Goal: Task Accomplishment & Management: Use online tool/utility

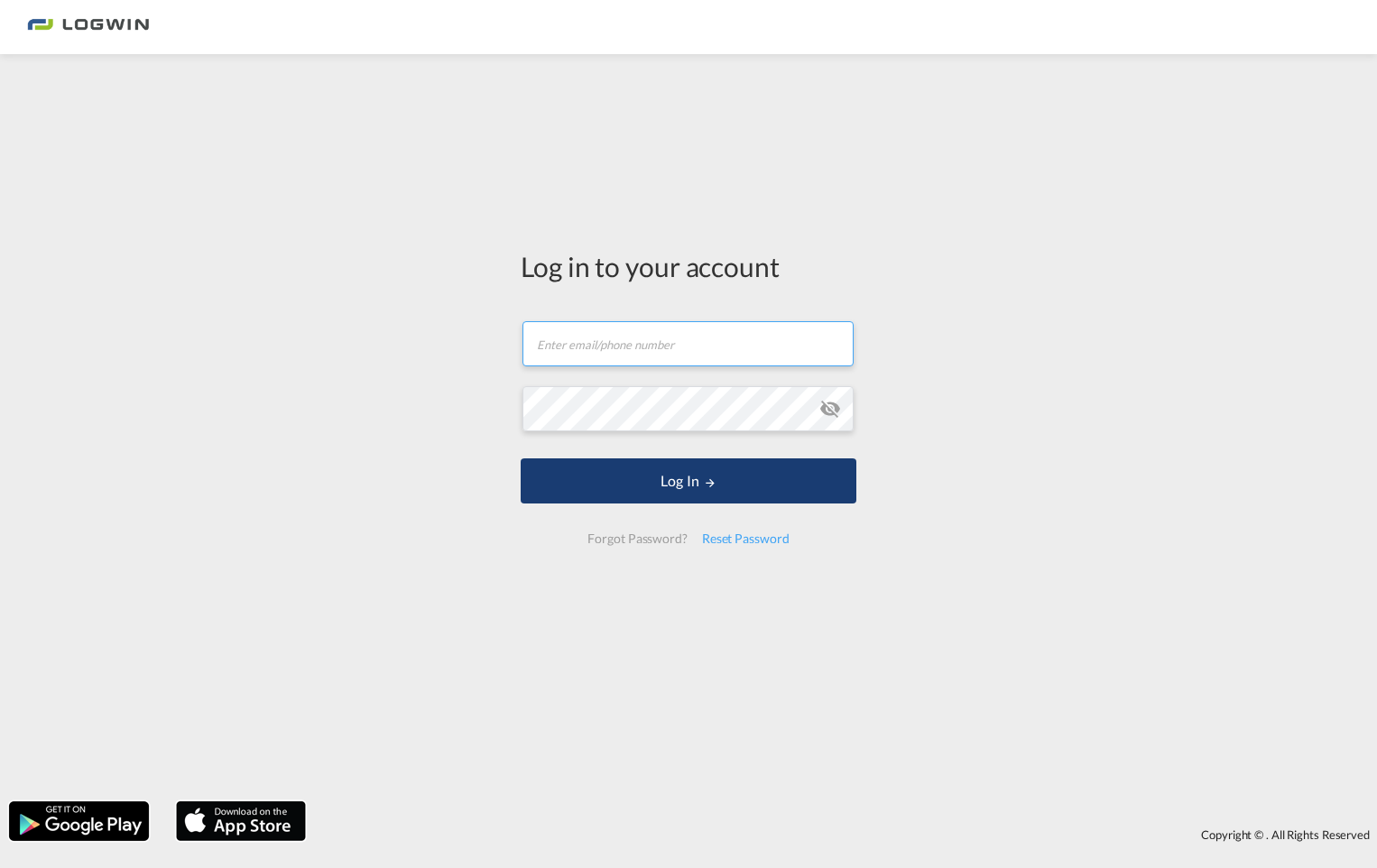
type input "[PERSON_NAME][EMAIL_ADDRESS][DOMAIN_NAME]"
click at [563, 483] on button "Log In" at bounding box center [688, 480] width 336 height 45
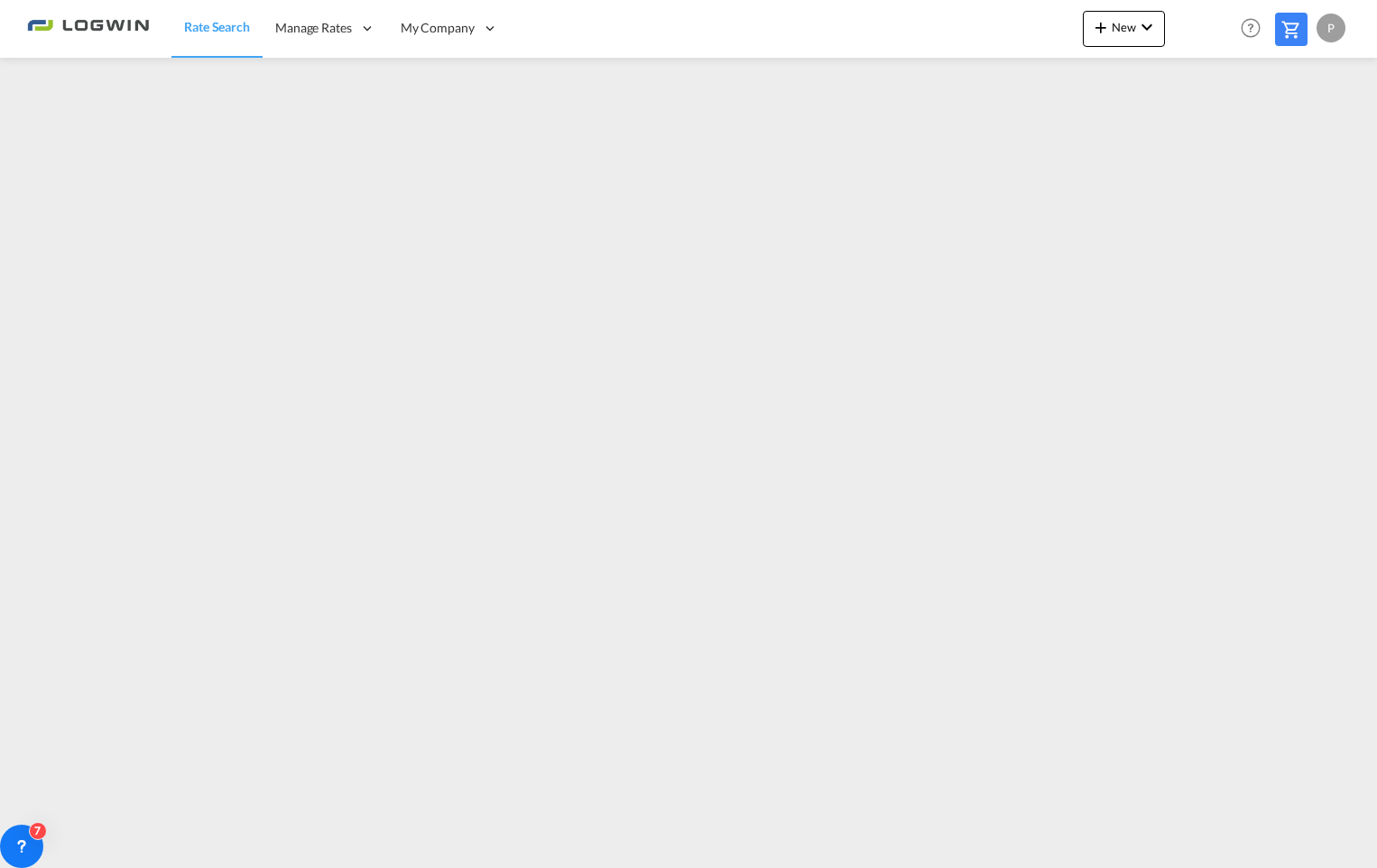
scroll to position [4, 0]
